Goal: Task Accomplishment & Management: Manage account settings

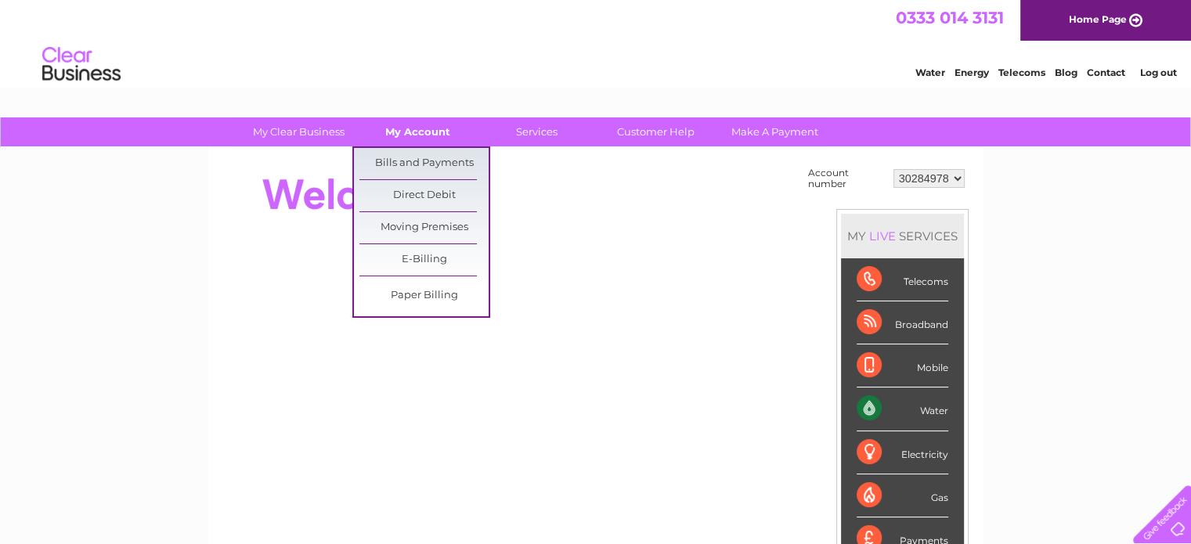
click at [411, 130] on link "My Account" at bounding box center [417, 131] width 129 height 29
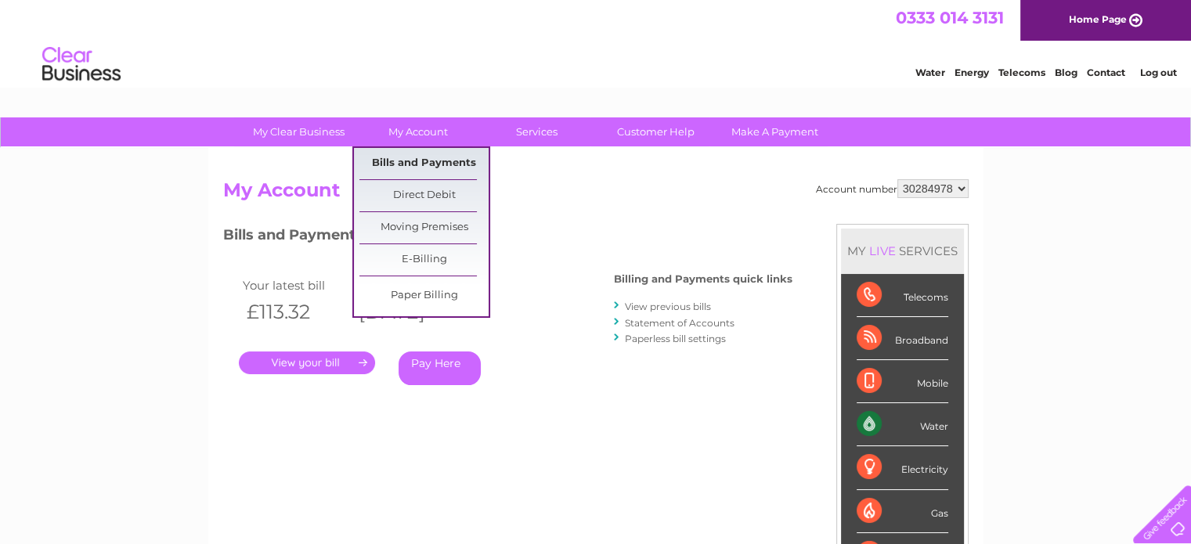
click at [424, 162] on link "Bills and Payments" at bounding box center [423, 163] width 129 height 31
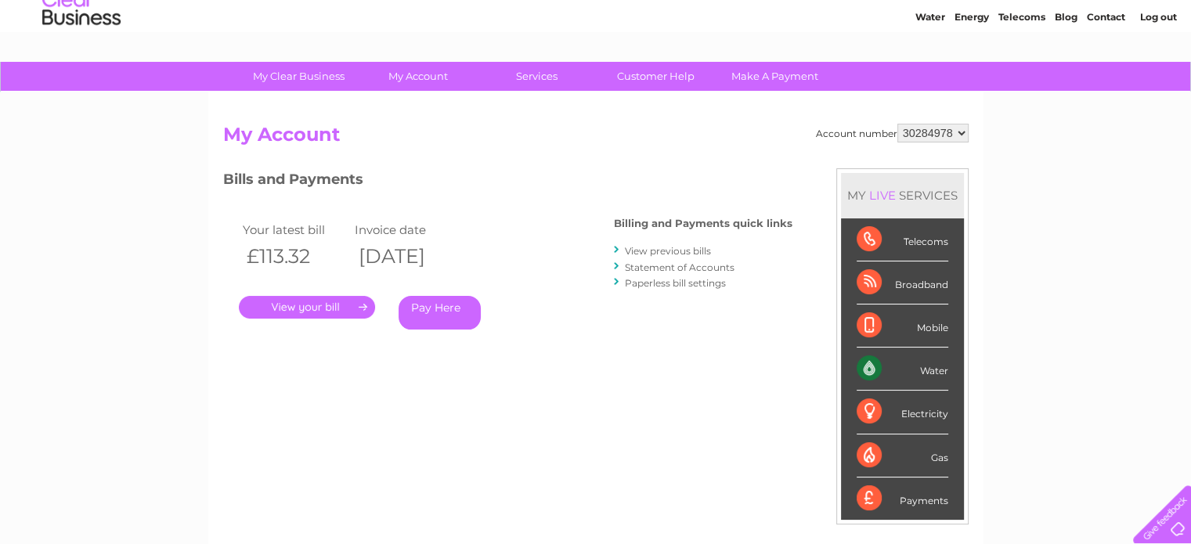
scroll to position [157, 0]
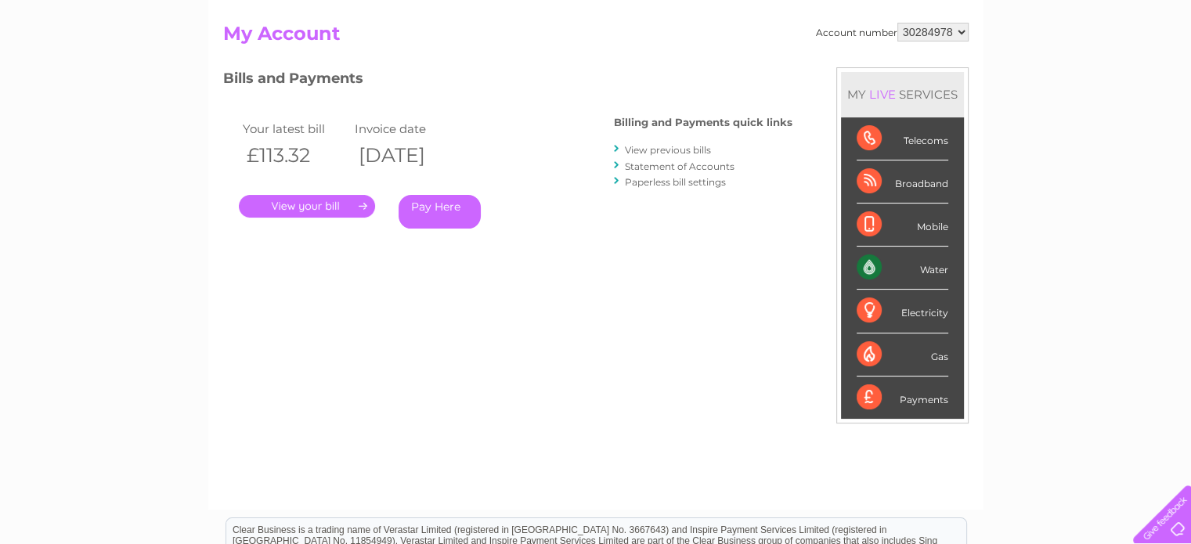
click at [304, 205] on link "." at bounding box center [307, 206] width 136 height 23
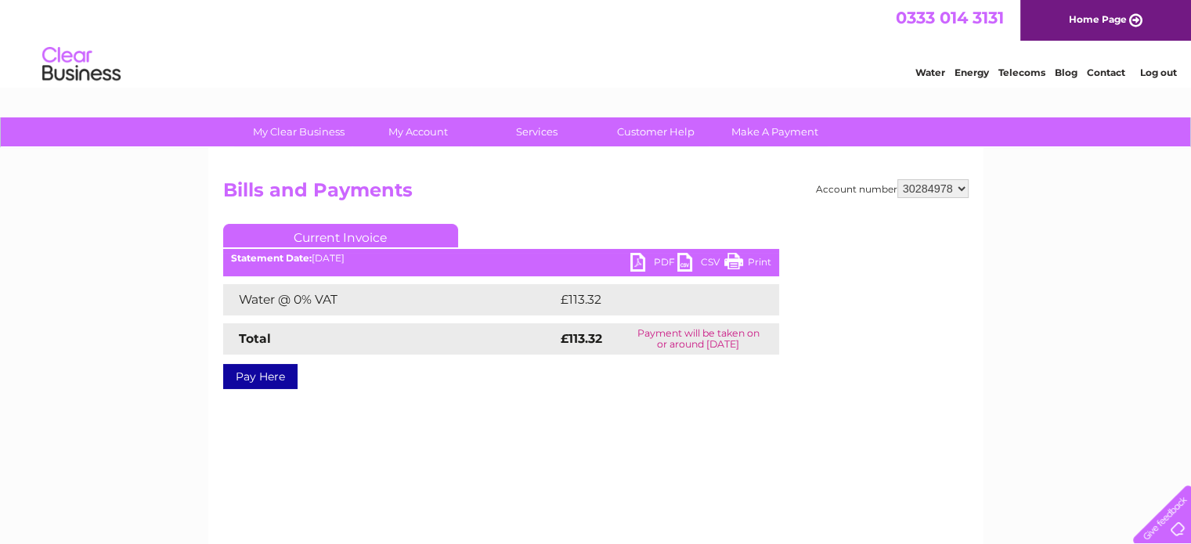
click at [642, 260] on link "PDF" at bounding box center [653, 264] width 47 height 23
